Goal: Information Seeking & Learning: Learn about a topic

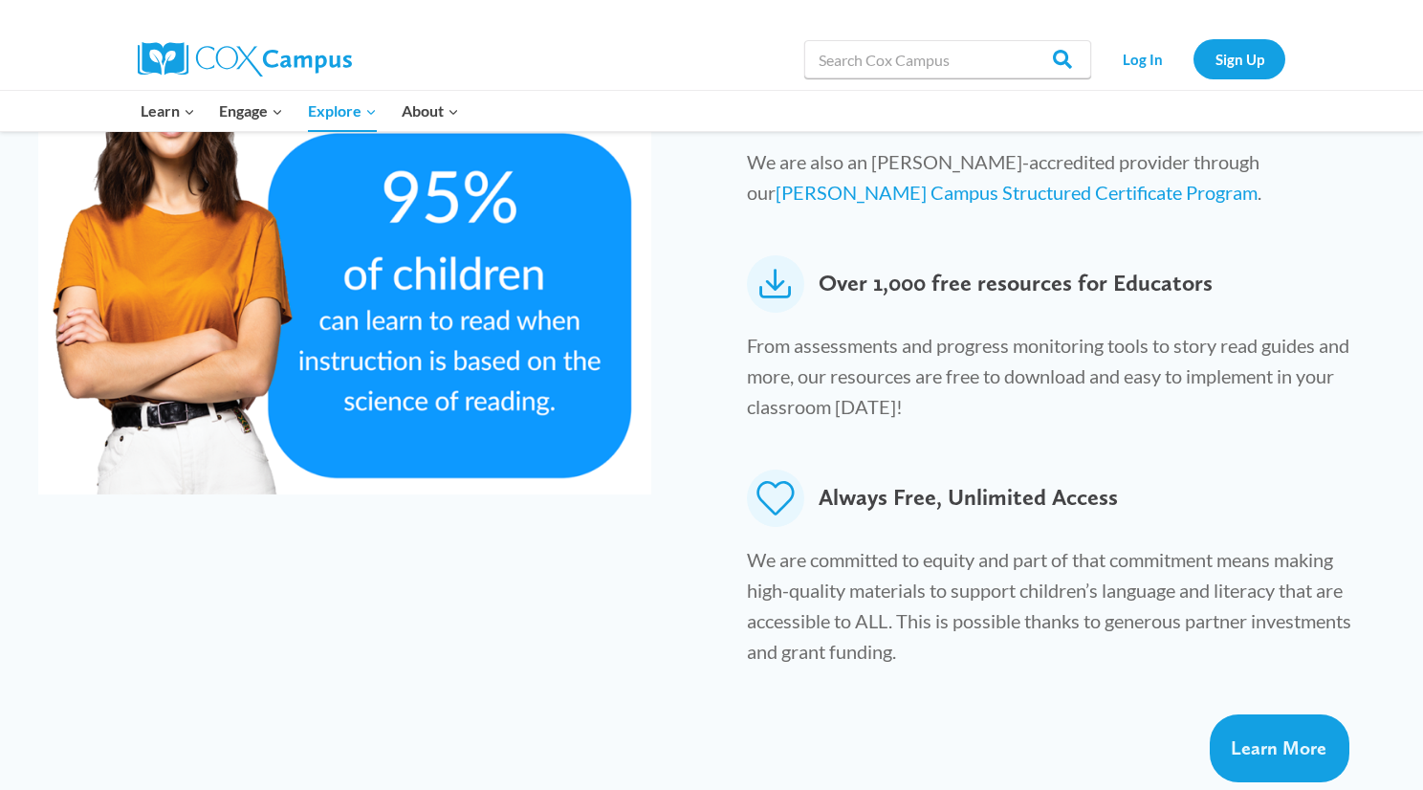
scroll to position [1046, 0]
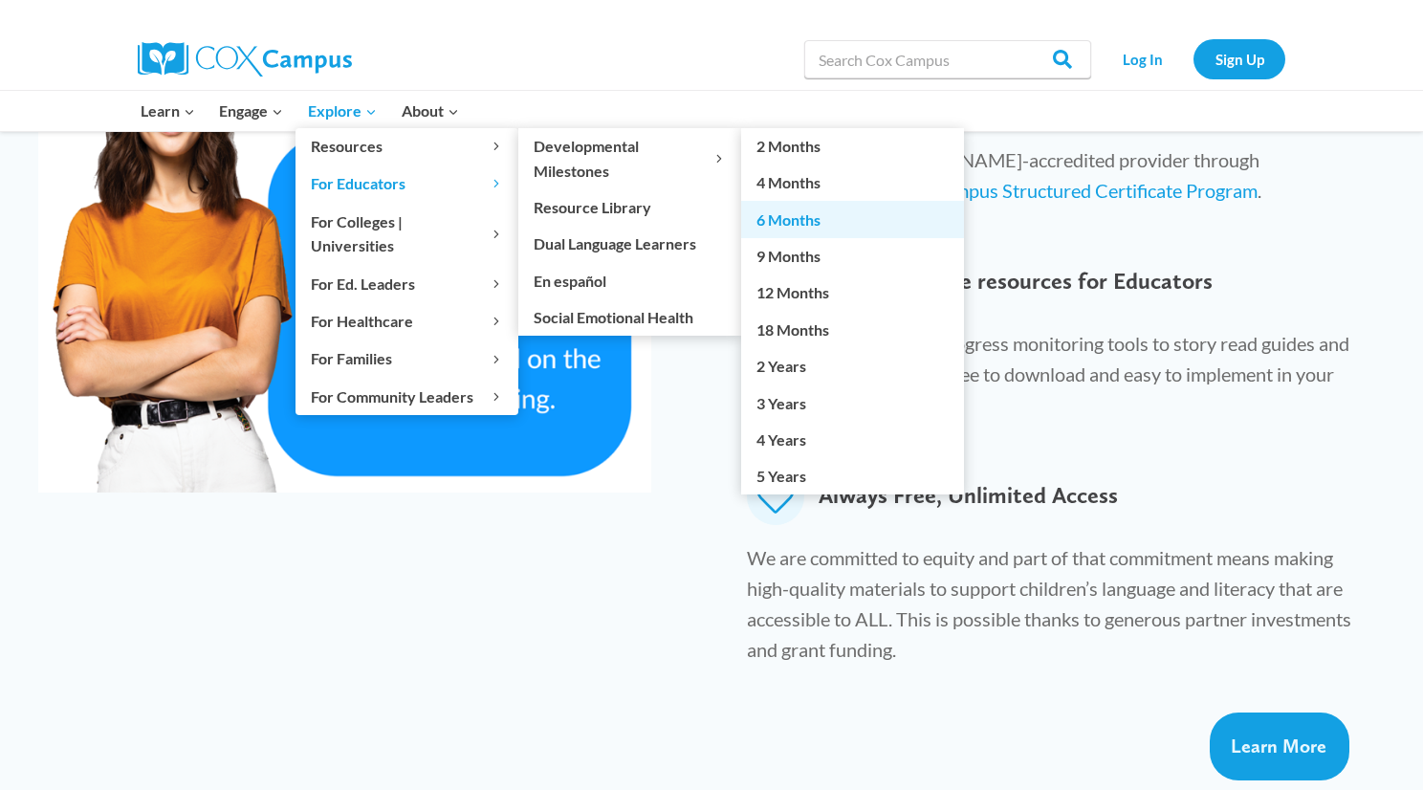
click at [817, 220] on link "6 Months" at bounding box center [852, 219] width 223 height 36
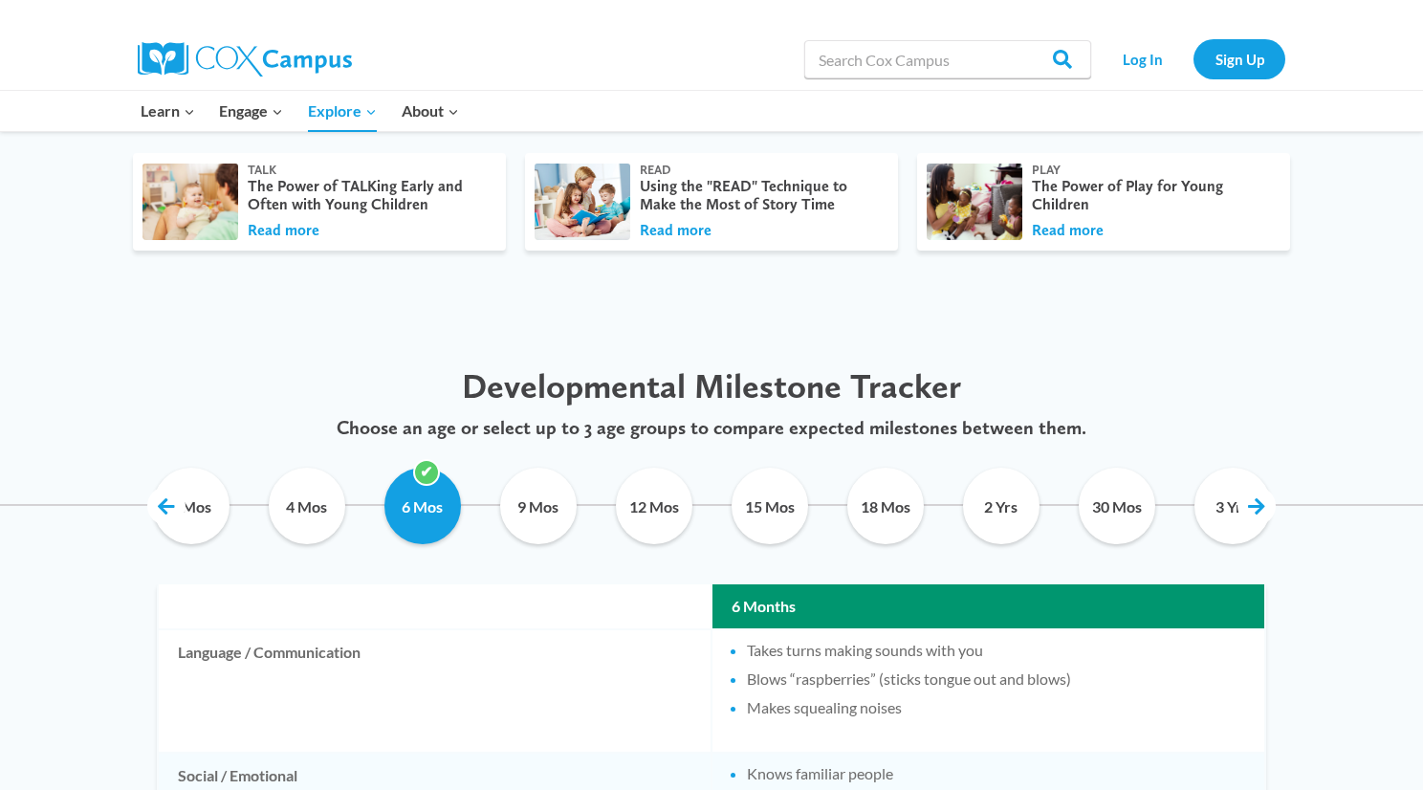
scroll to position [706, 0]
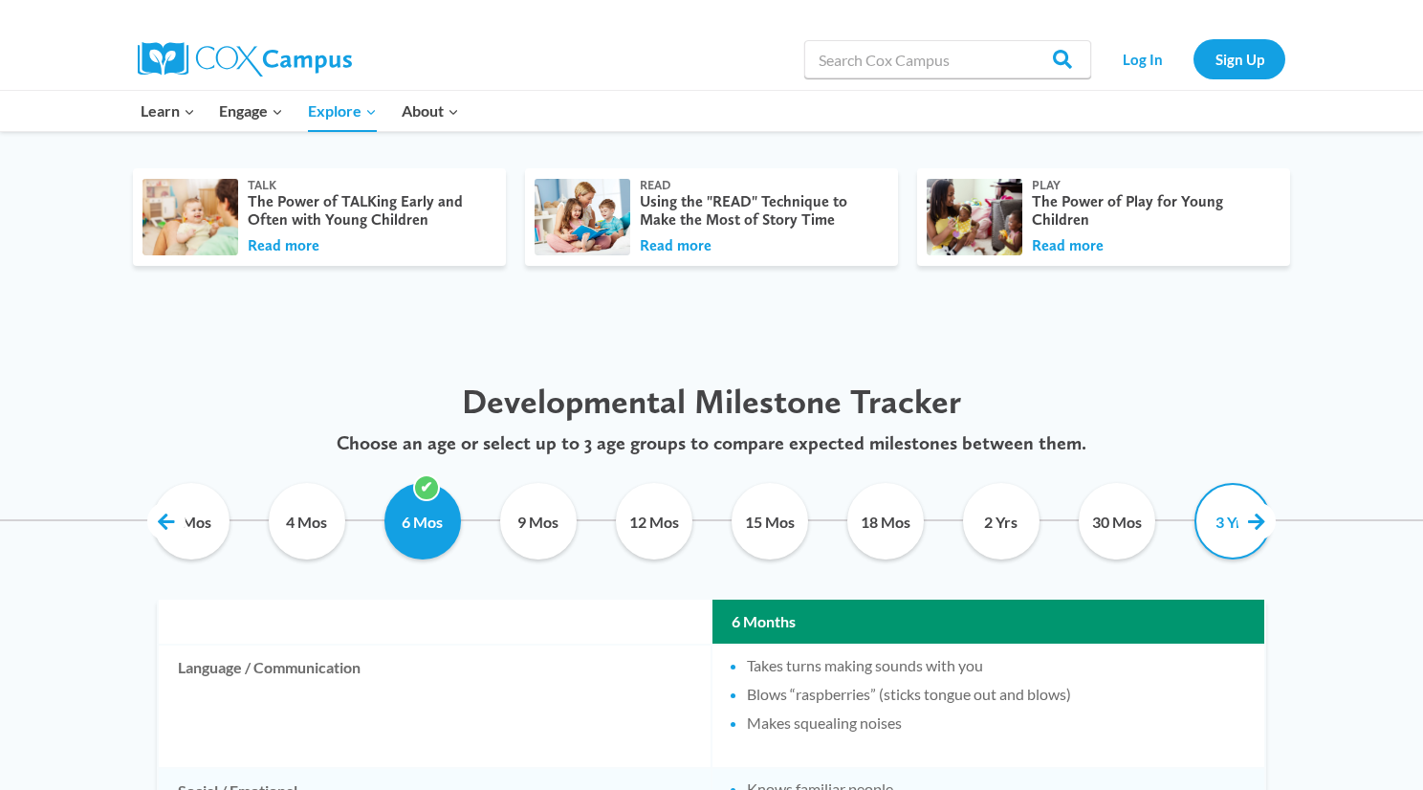
click at [1225, 530] on input "3 Yrs" at bounding box center [1231, 521] width 87 height 76
checkbox input "true"
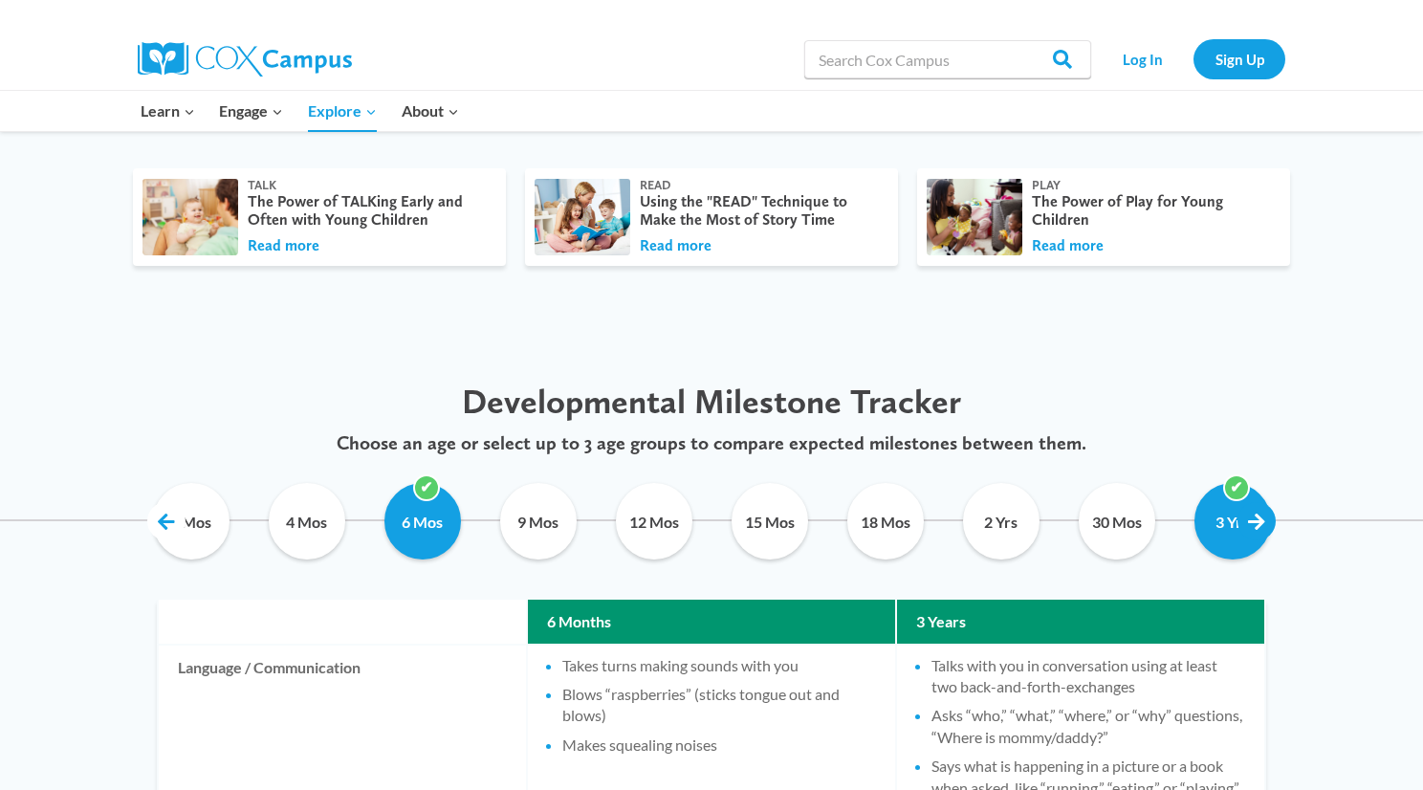
click at [1266, 519] on link at bounding box center [1256, 521] width 38 height 38
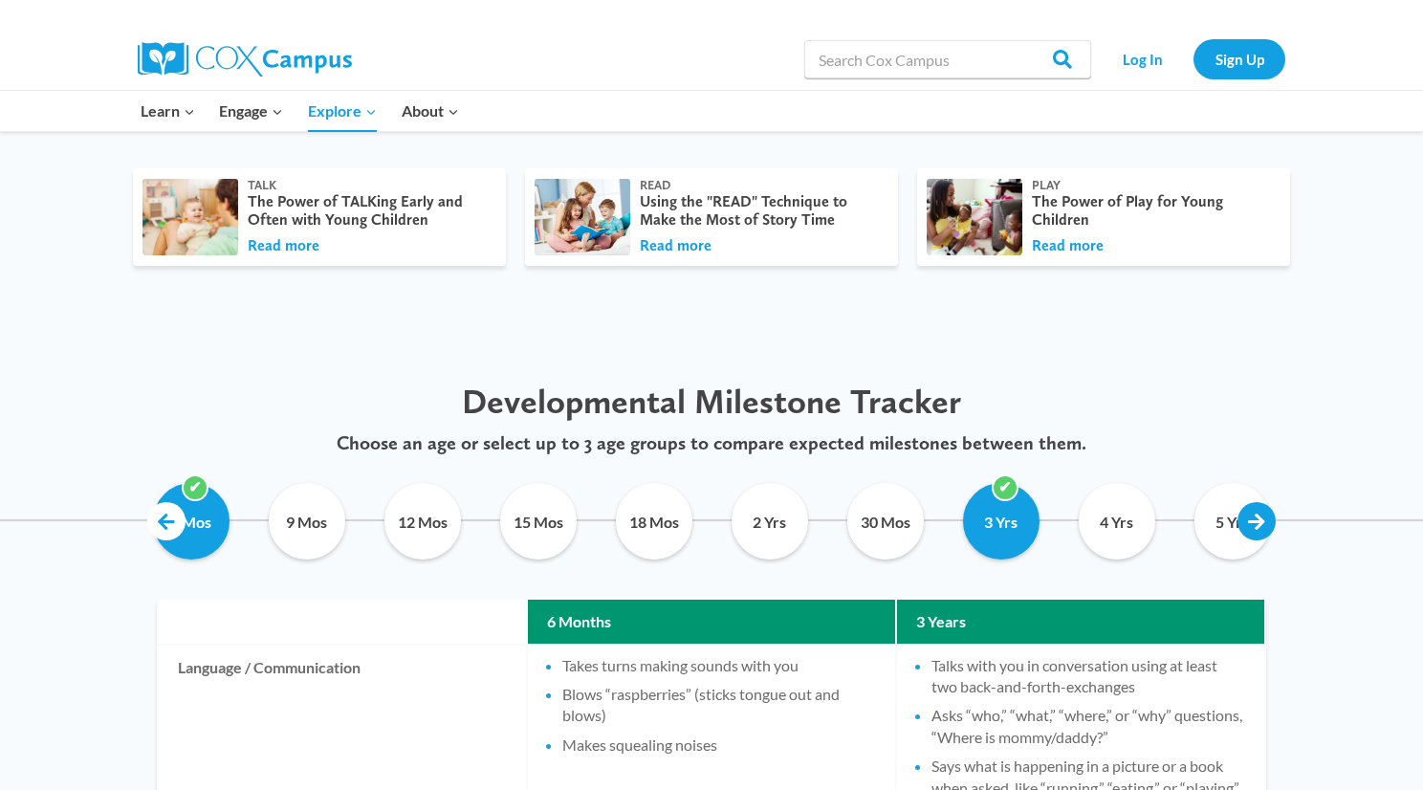
click at [1266, 519] on link at bounding box center [1256, 521] width 38 height 38
click at [1230, 526] on input "5 Yrs" at bounding box center [1231, 521] width 87 height 76
checkbox input "true"
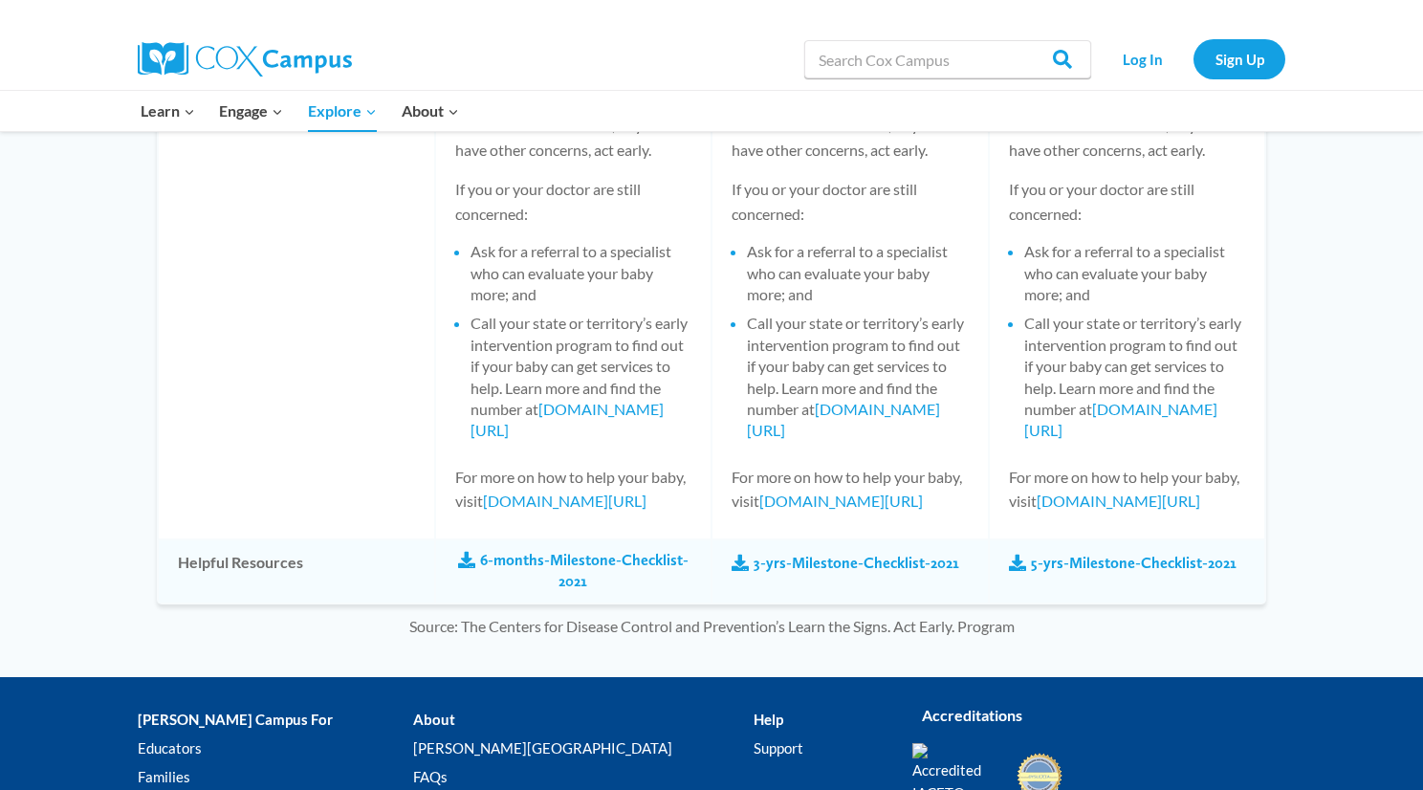
scroll to position [2425, 0]
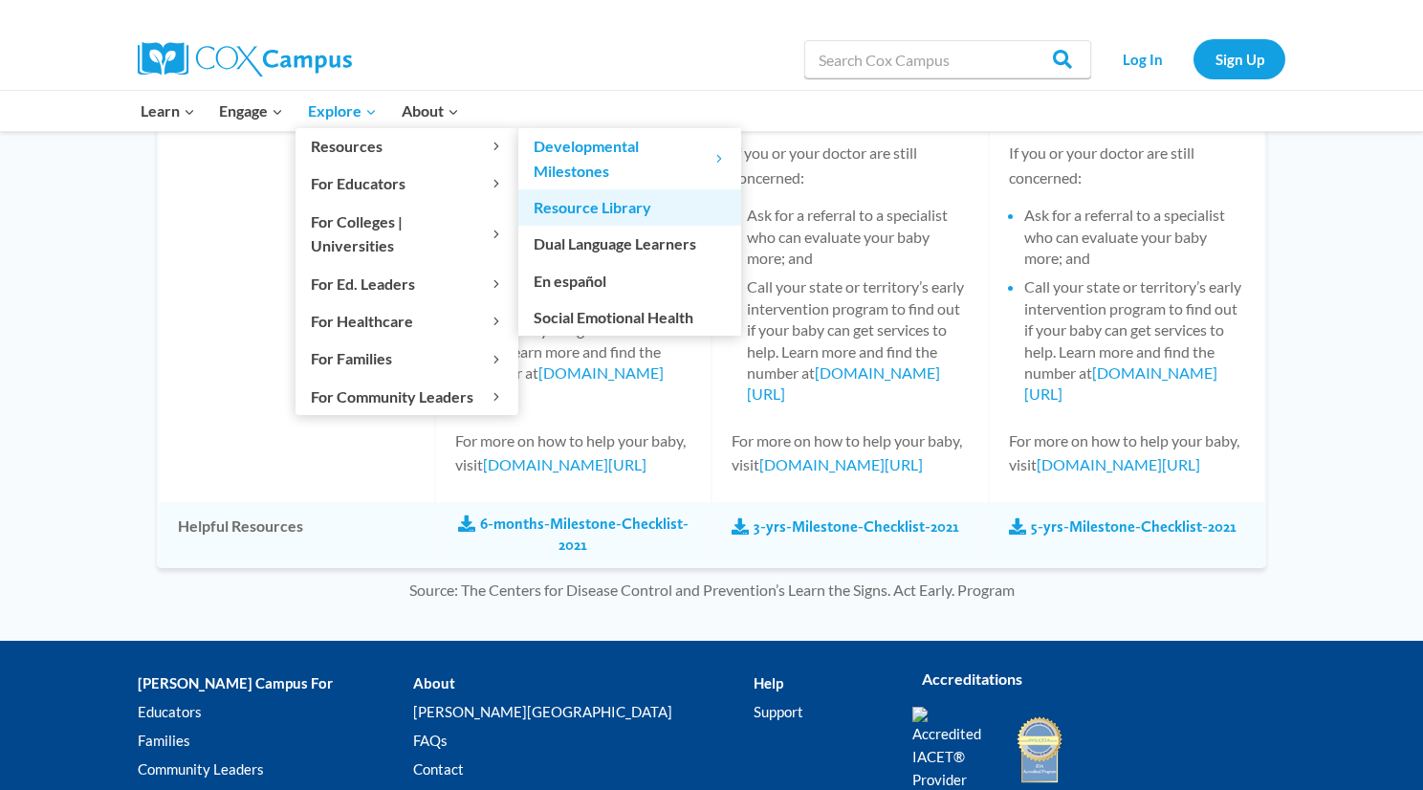
click at [658, 207] on link "Resource Library" at bounding box center [629, 207] width 223 height 36
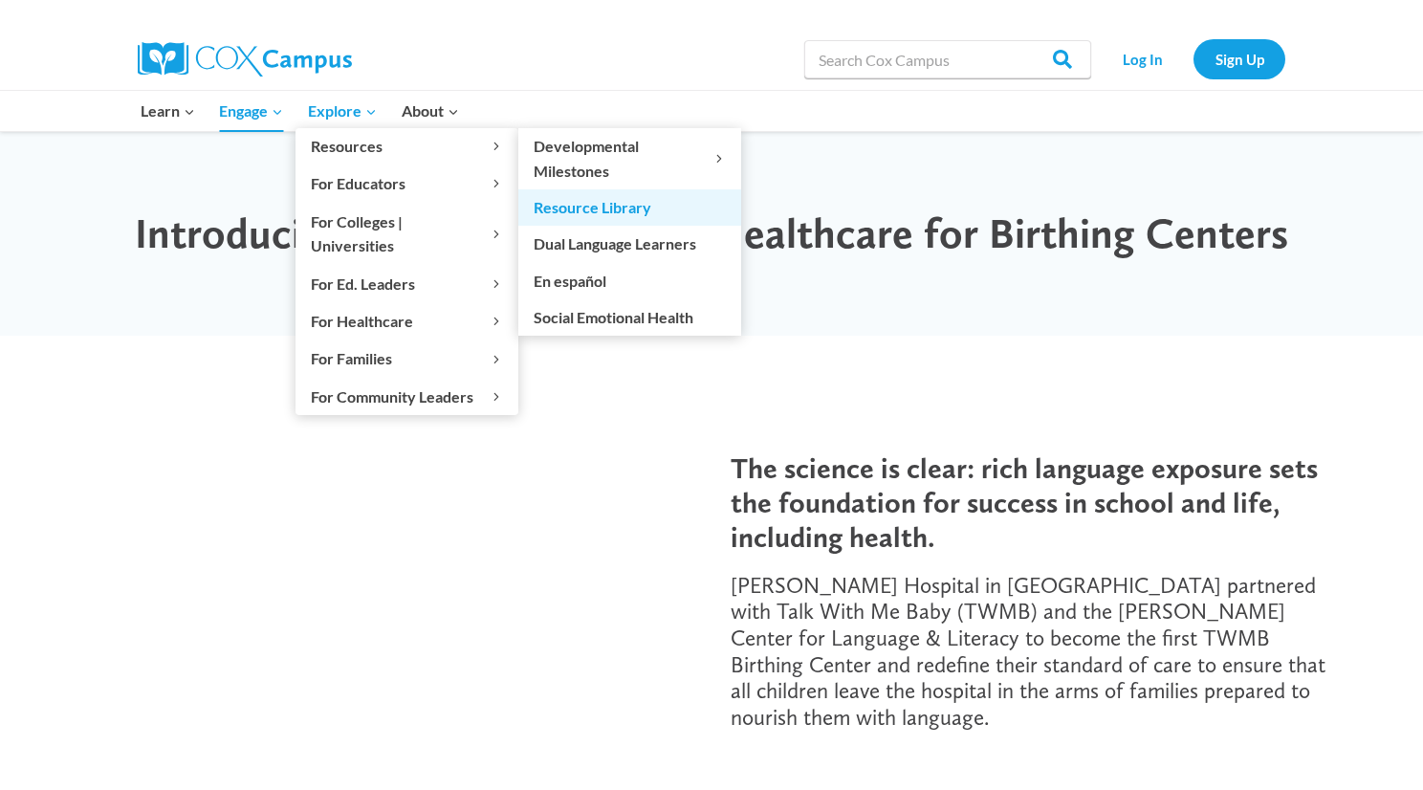
click at [584, 211] on link "Resource Library" at bounding box center [629, 207] width 223 height 36
